Goal: Ask a question

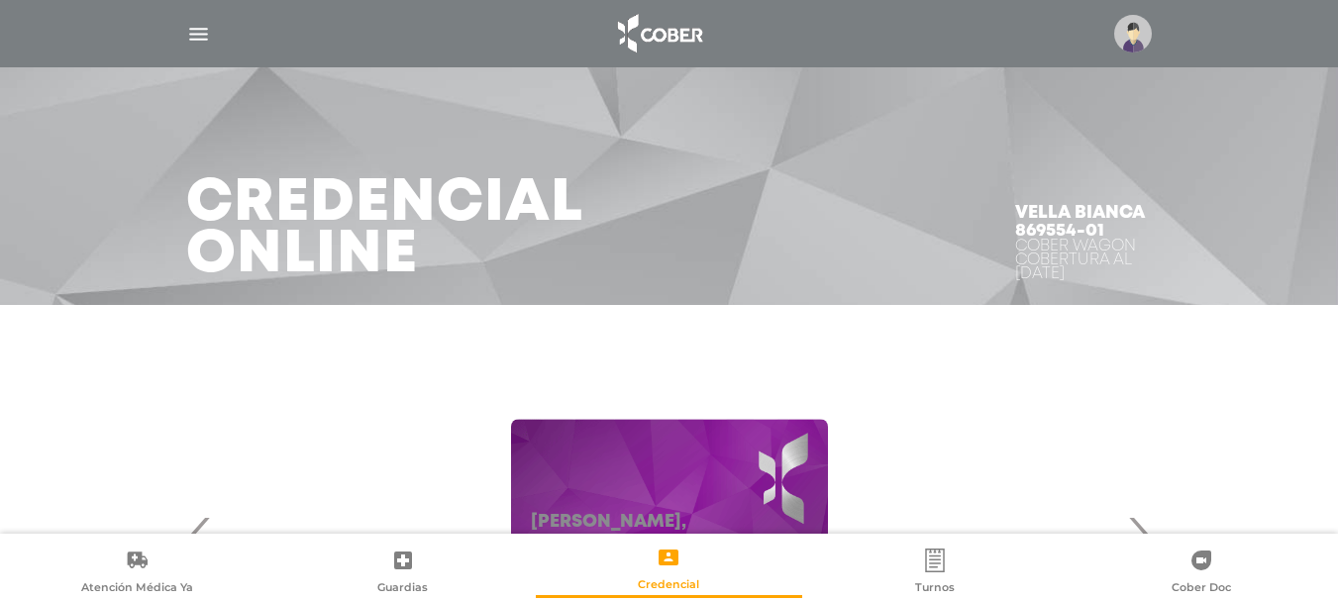
scroll to position [198, 0]
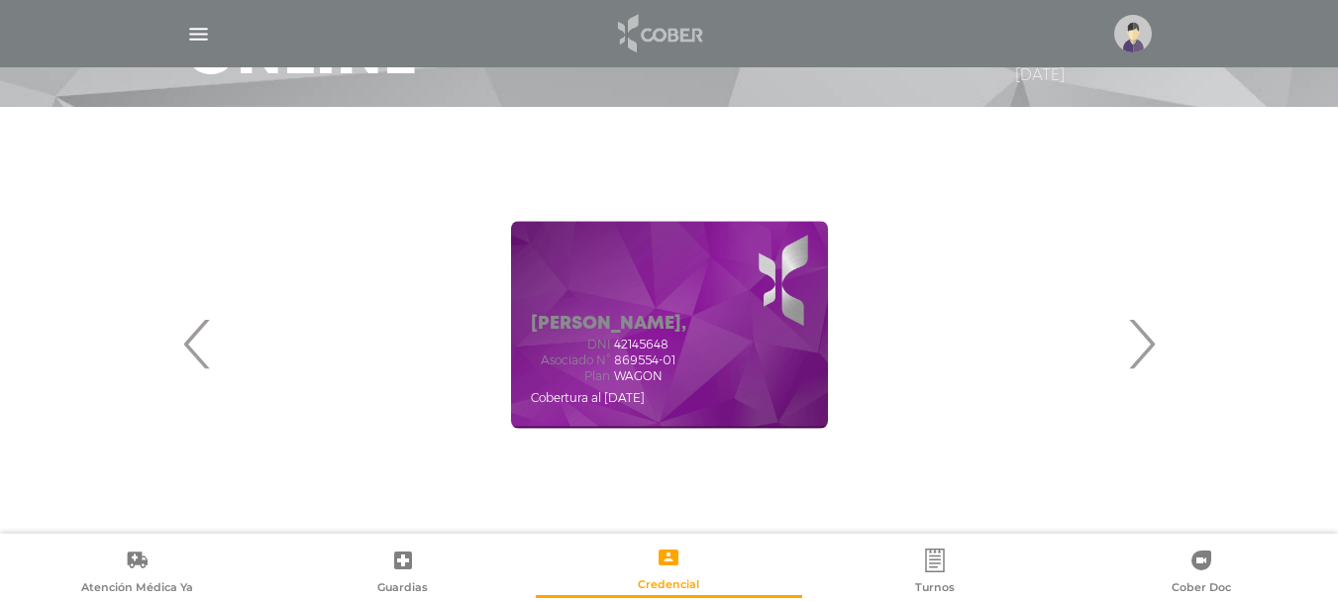
click at [673, 26] on img at bounding box center [659, 34] width 104 height 48
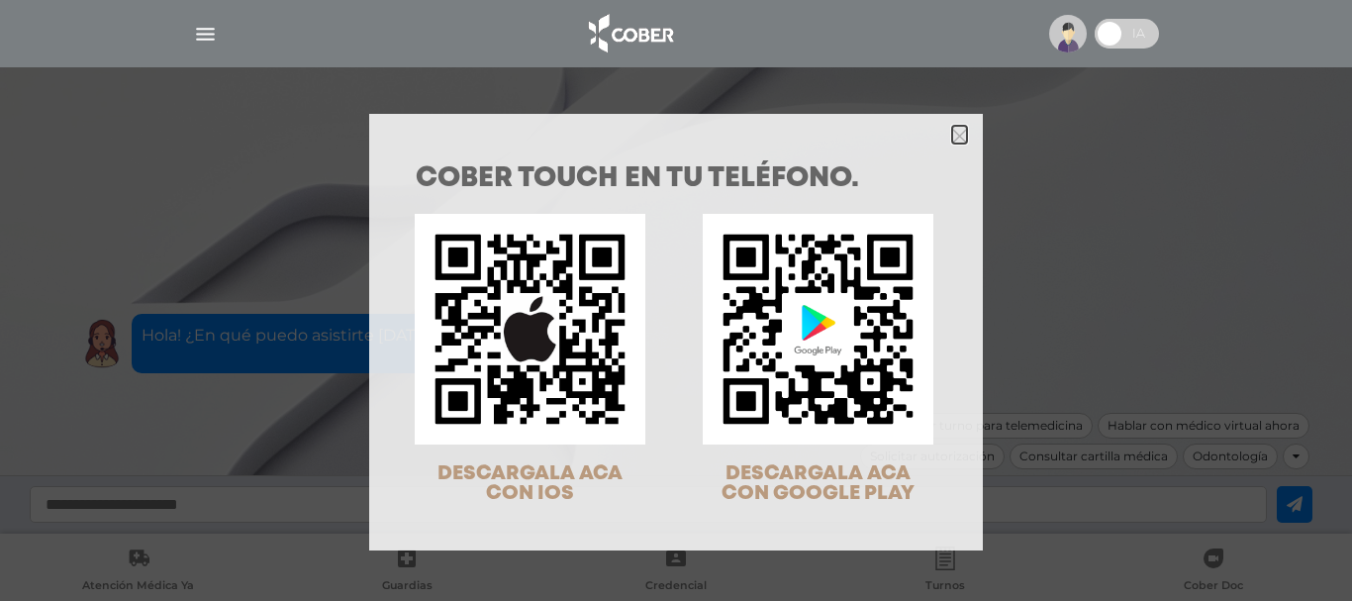
click at [959, 131] on icon "Close" at bounding box center [959, 136] width 15 height 15
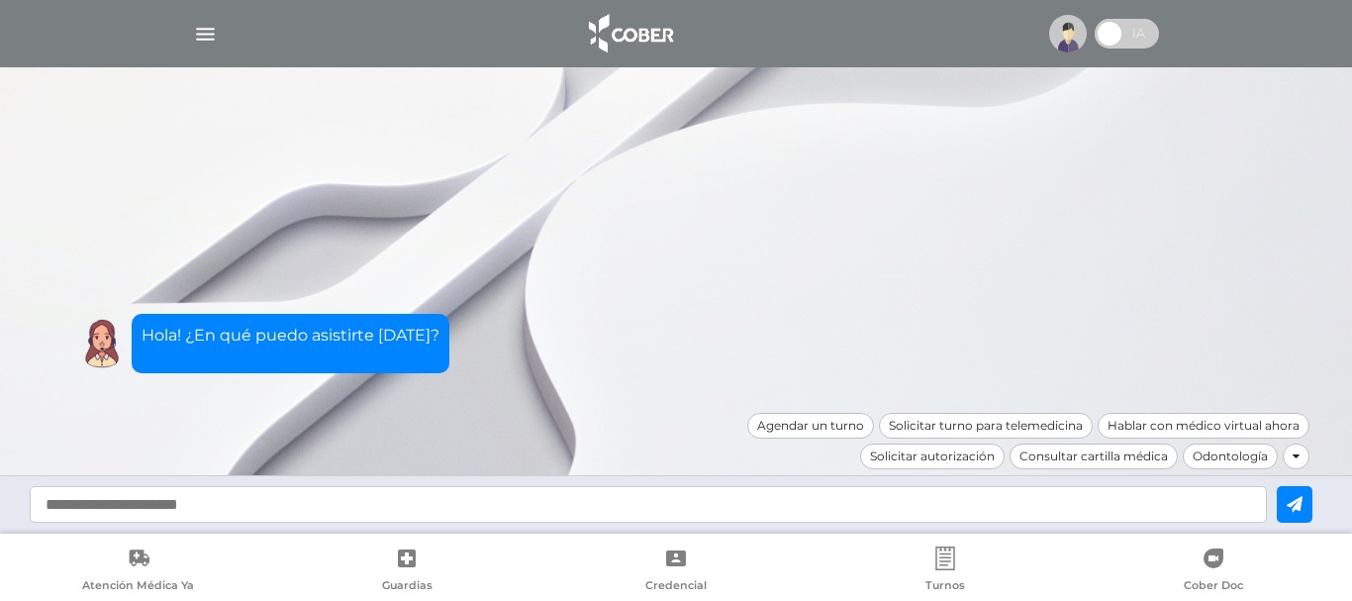
click at [832, 496] on input "text" at bounding box center [649, 504] width 1238 height 37
type input "**********"
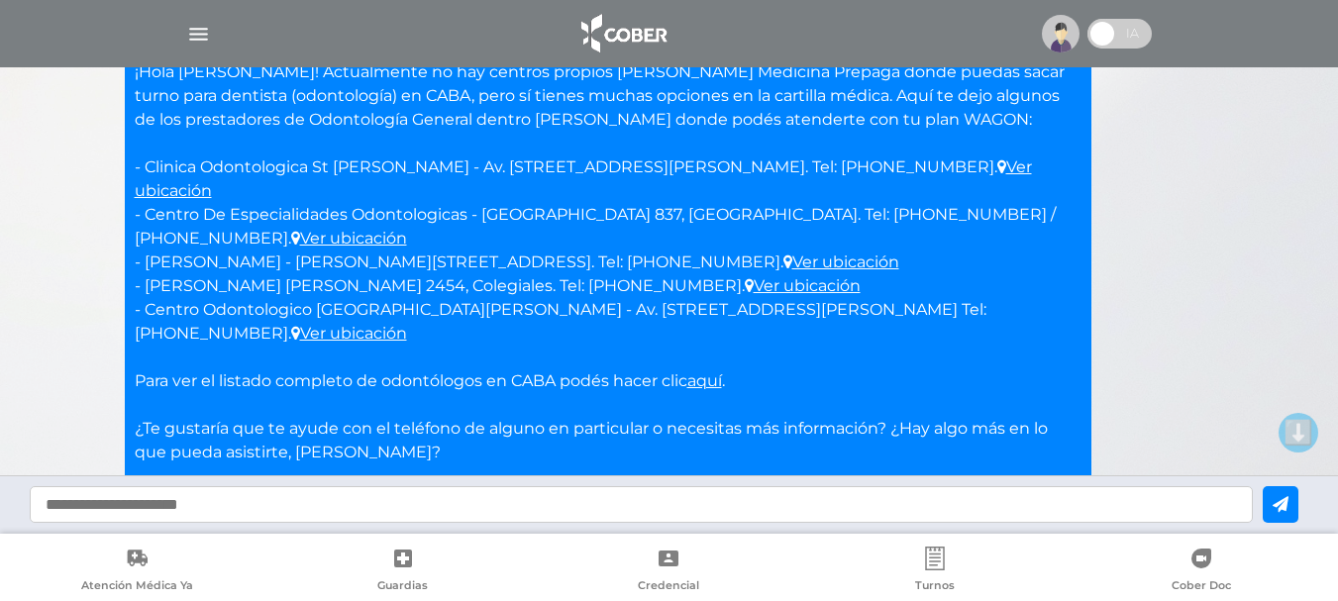
scroll to position [198, 0]
drag, startPoint x: 144, startPoint y: 260, endPoint x: 947, endPoint y: 259, distance: 802.9
click at [947, 259] on p "¡Hola [PERSON_NAME]! Actualmente no hay centros propios [PERSON_NAME] Medicina …" at bounding box center [608, 284] width 947 height 451
copy p "Centro Odontologico [GEOGRAPHIC_DATA][PERSON_NAME] - Av. [STREET_ADDRESS][PERSO…"
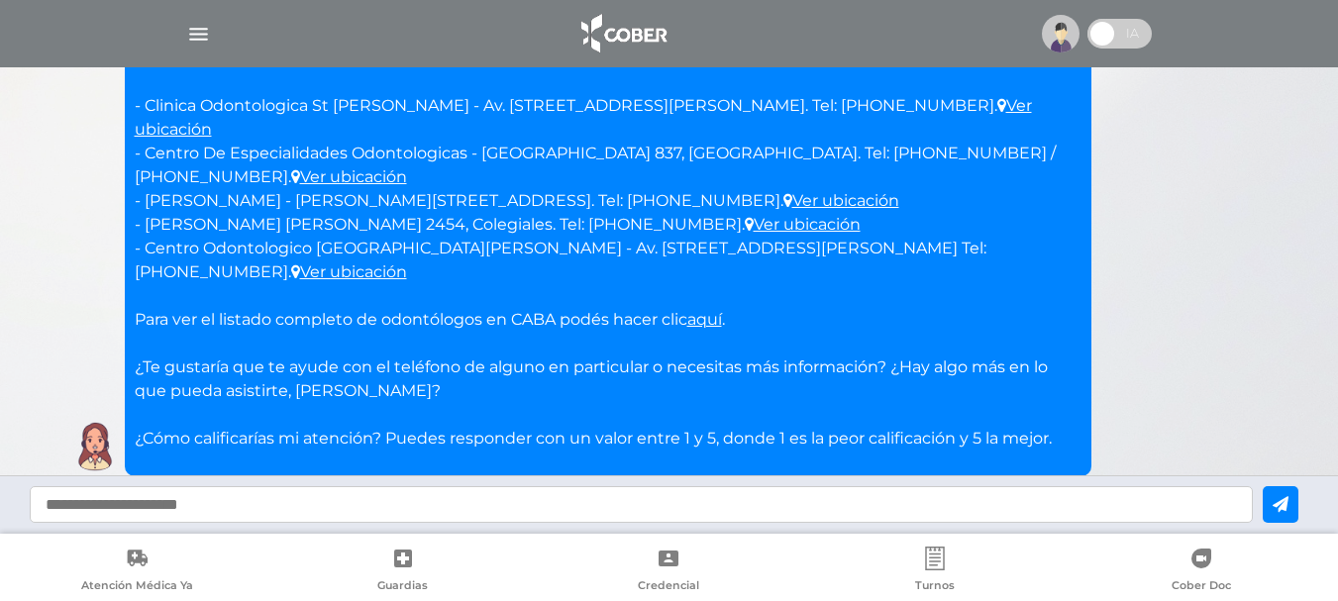
scroll to position [290, 0]
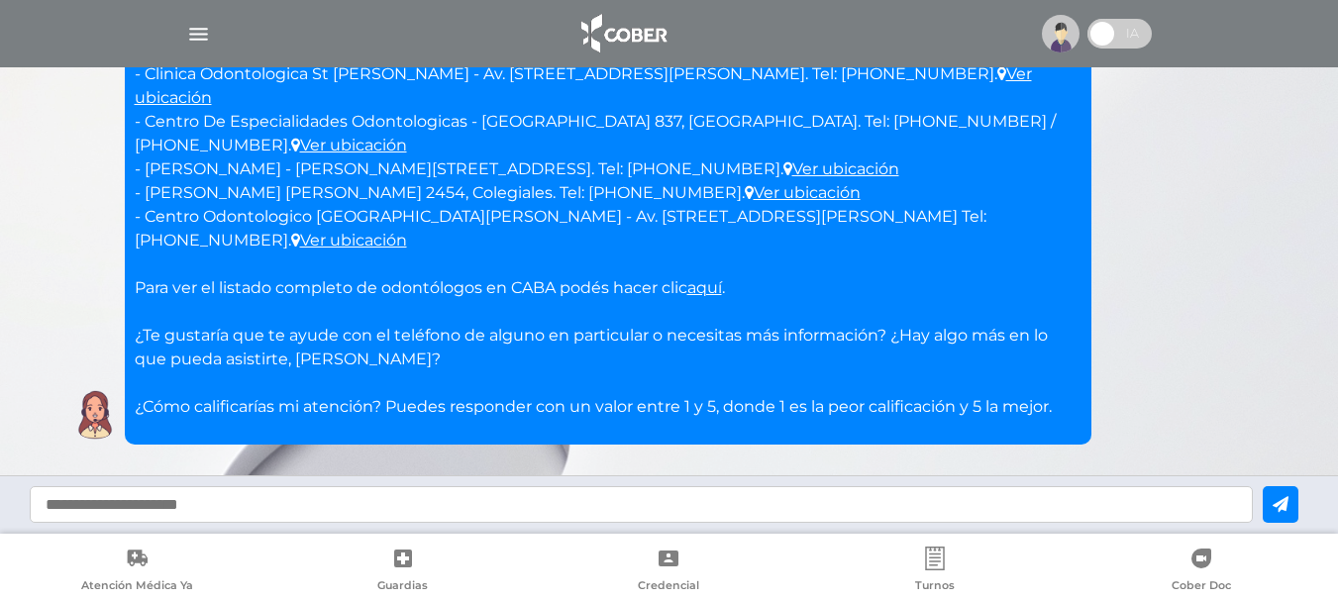
click at [576, 496] on input "text" at bounding box center [641, 504] width 1223 height 37
type input "**********"
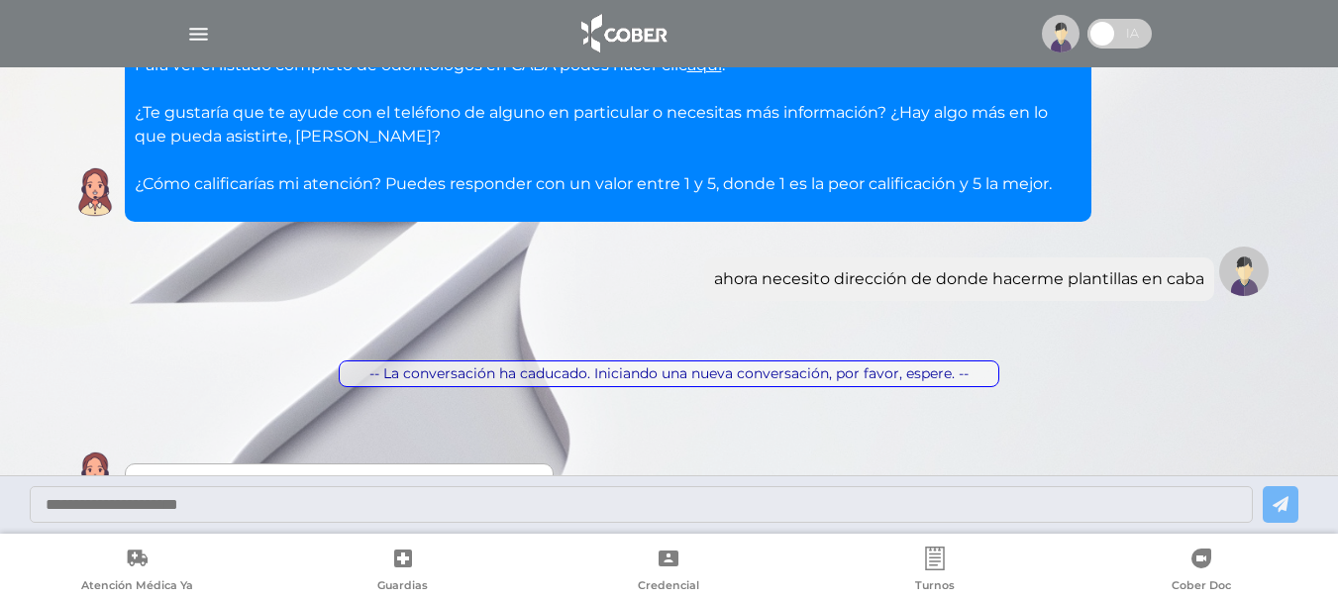
scroll to position [574, 0]
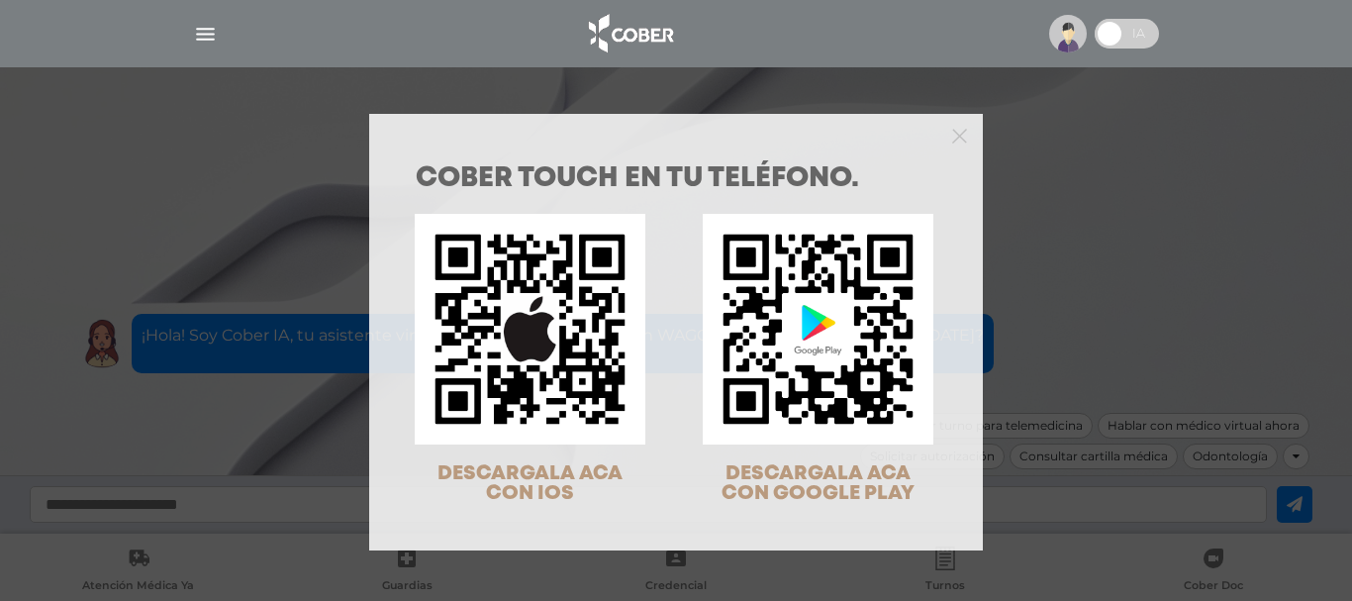
click at [1041, 335] on div "COBER TOUCH en tu teléfono. DESCARGALA ACA CON IOS DESCARGALA ACA CON GOOGLE PL…" at bounding box center [676, 300] width 1352 height 601
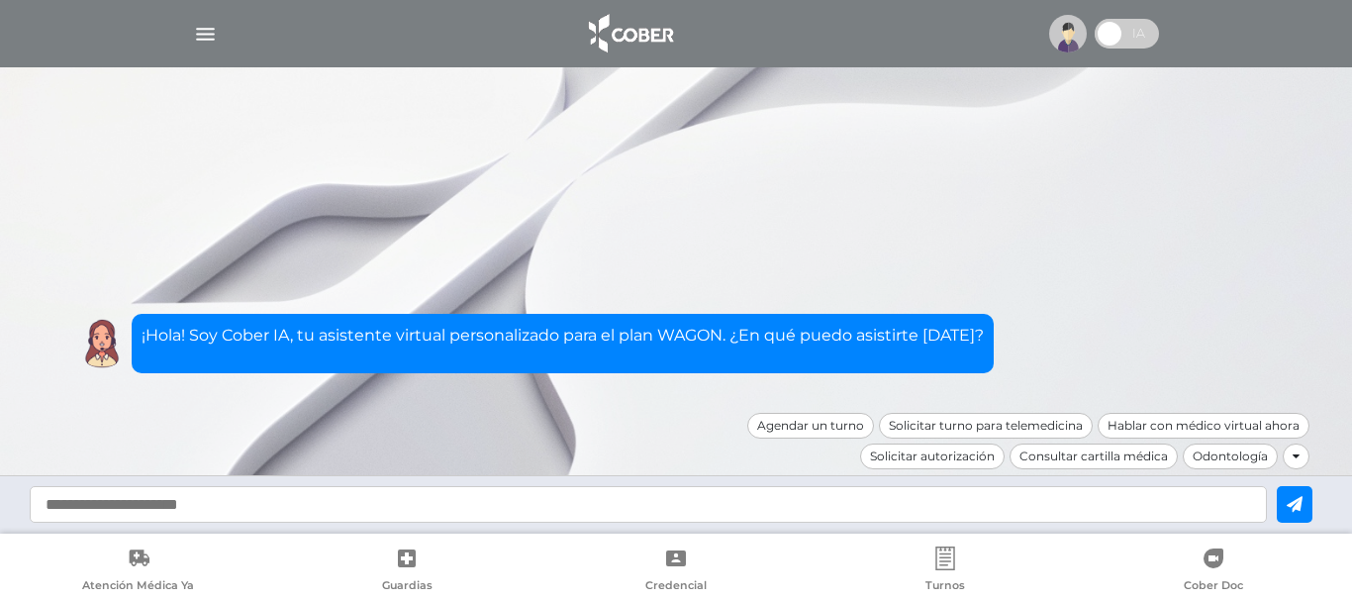
click at [183, 29] on div at bounding box center [676, 34] width 1014 height 48
click at [198, 33] on img "button" at bounding box center [205, 34] width 25 height 25
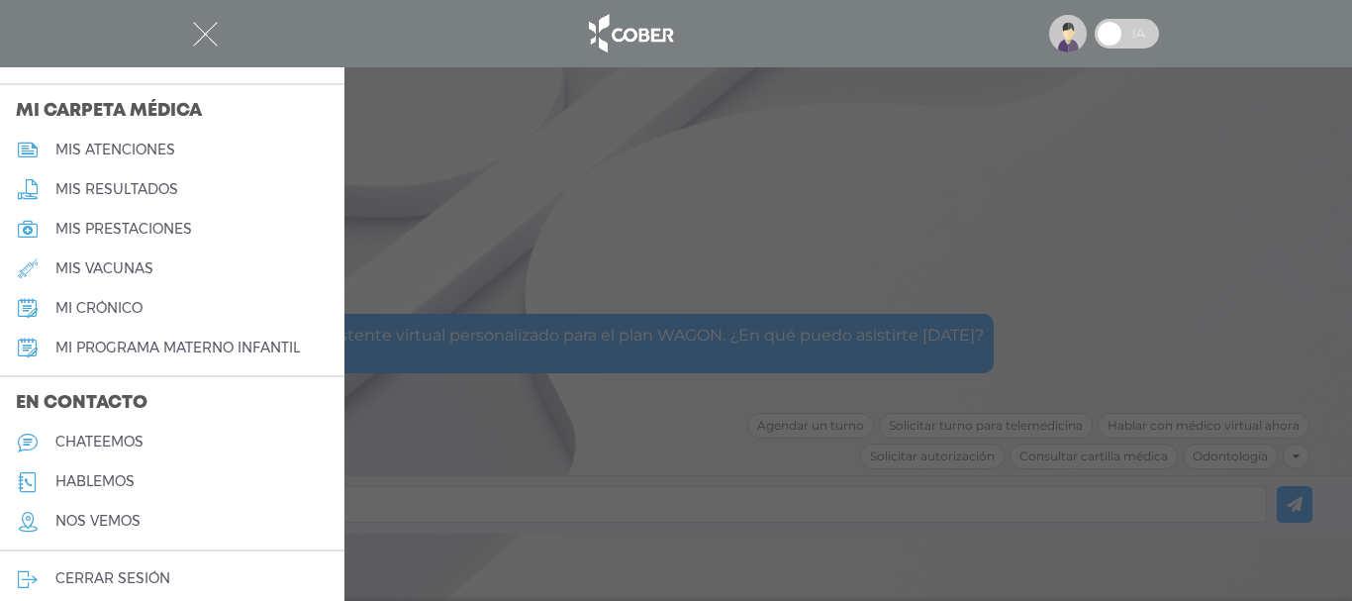
scroll to position [927, 0]
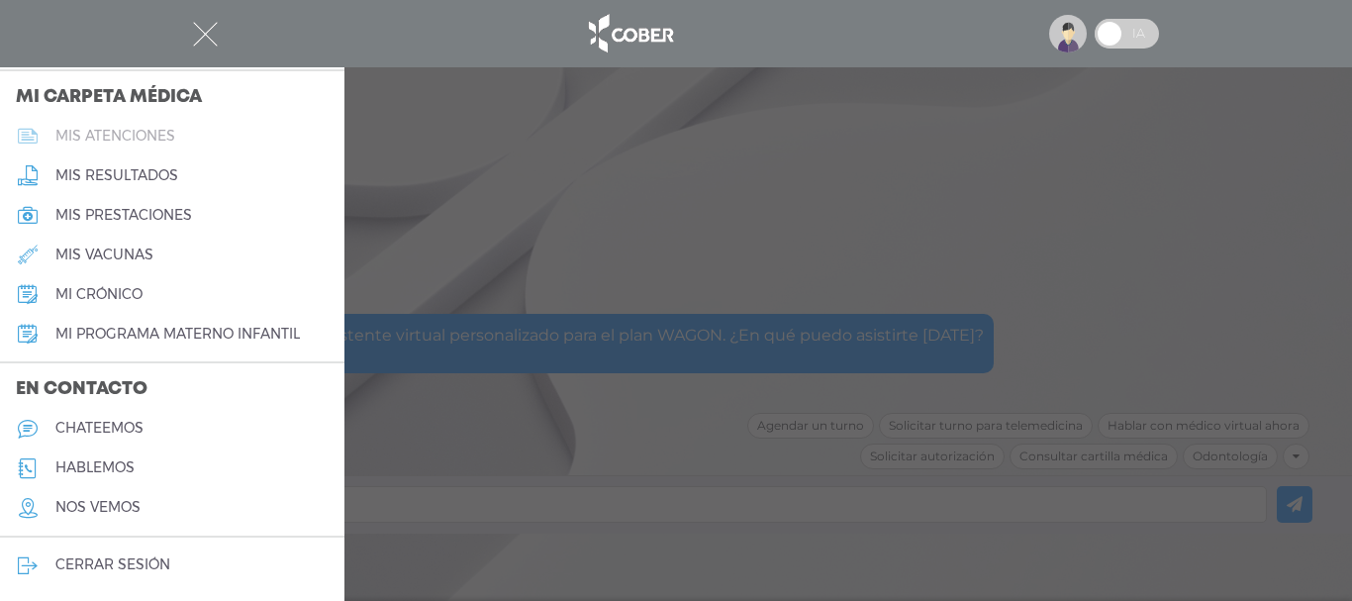
click at [147, 135] on h5 "mis atenciones" at bounding box center [115, 136] width 120 height 17
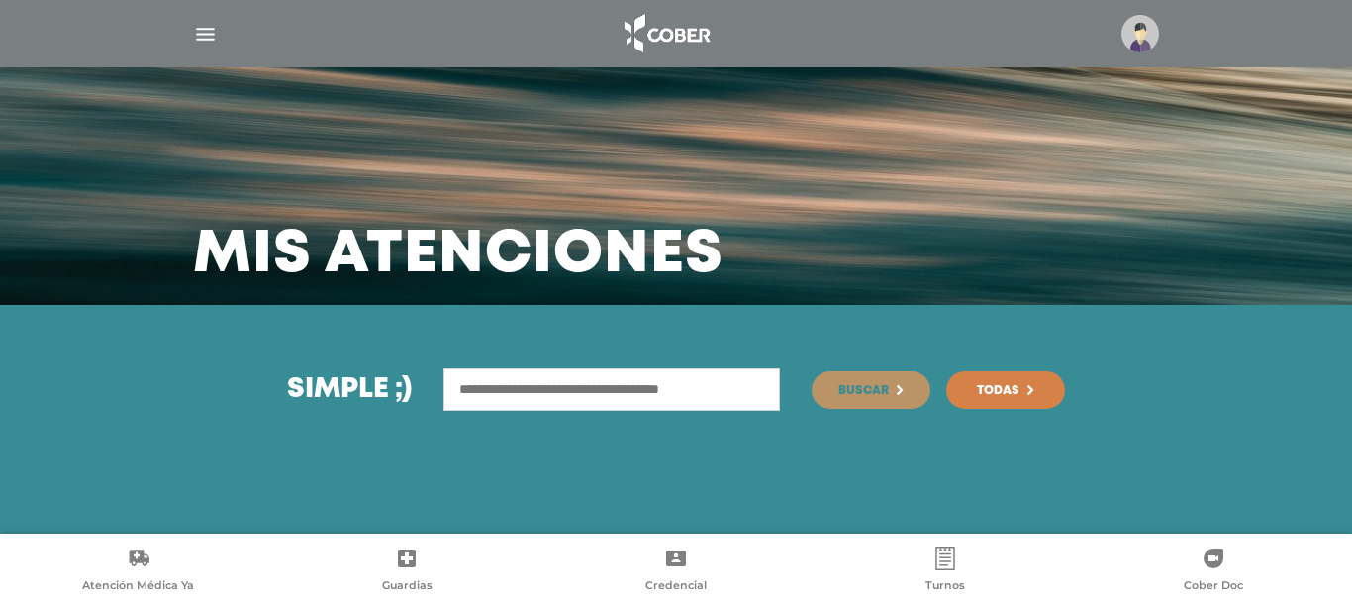
click at [194, 34] on img "button" at bounding box center [205, 34] width 25 height 25
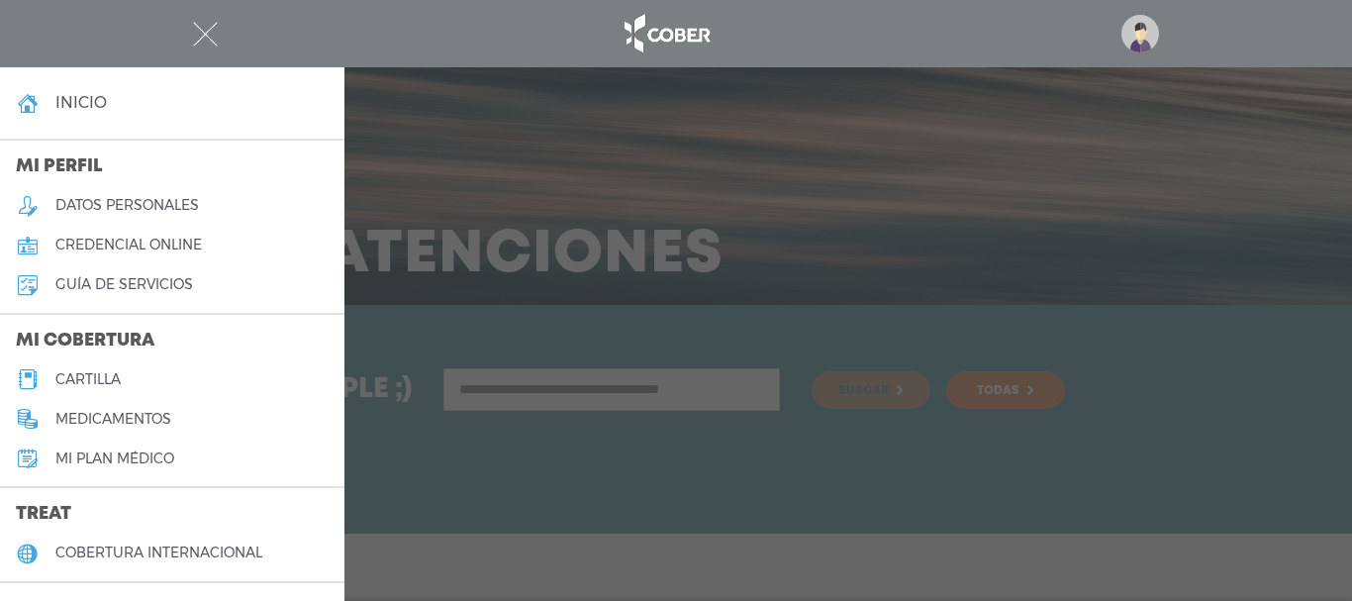
click at [187, 101] on link "inicio" at bounding box center [172, 103] width 345 height 40
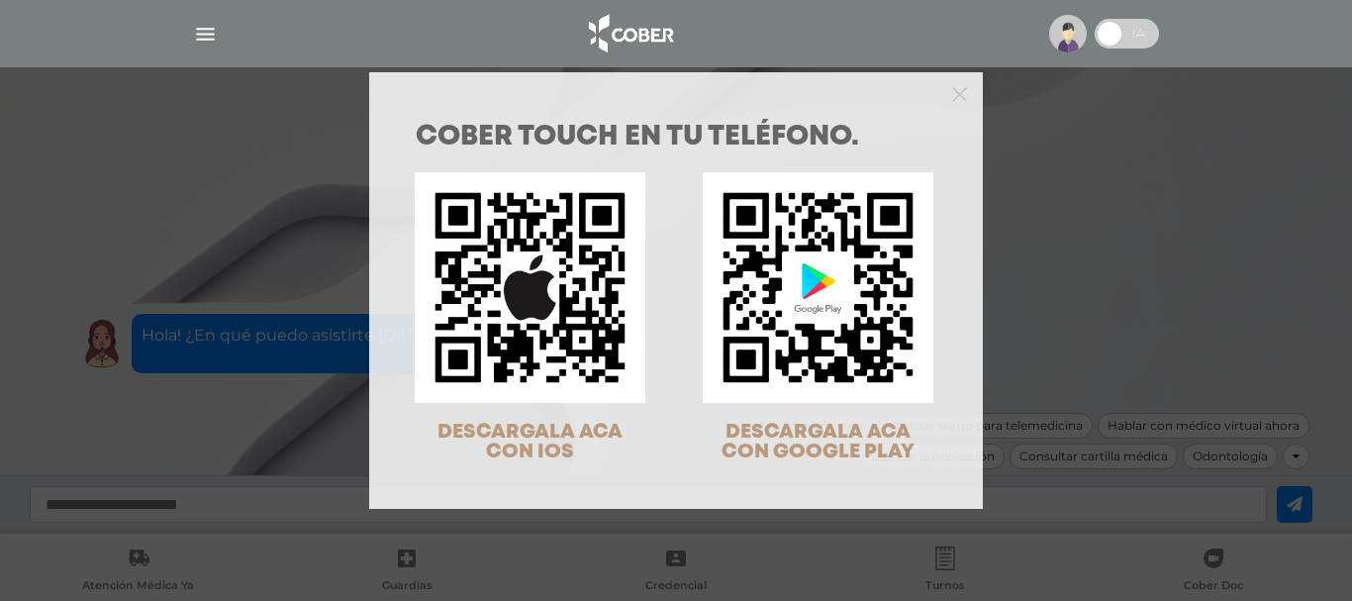
scroll to position [63, 0]
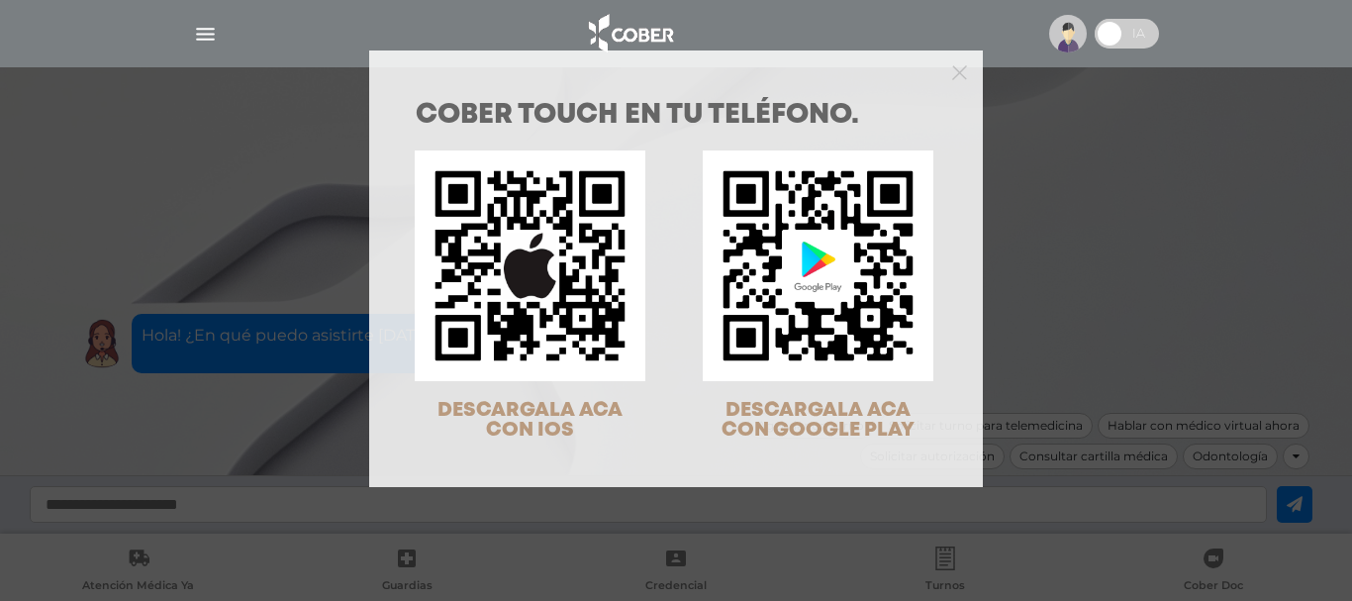
click at [1063, 368] on div "COBER TOUCH en tu teléfono. DESCARGALA ACA CON IOS DESCARGALA ACA CON GOOGLE PL…" at bounding box center [676, 300] width 1352 height 601
